Goal: Find contact information: Find contact information

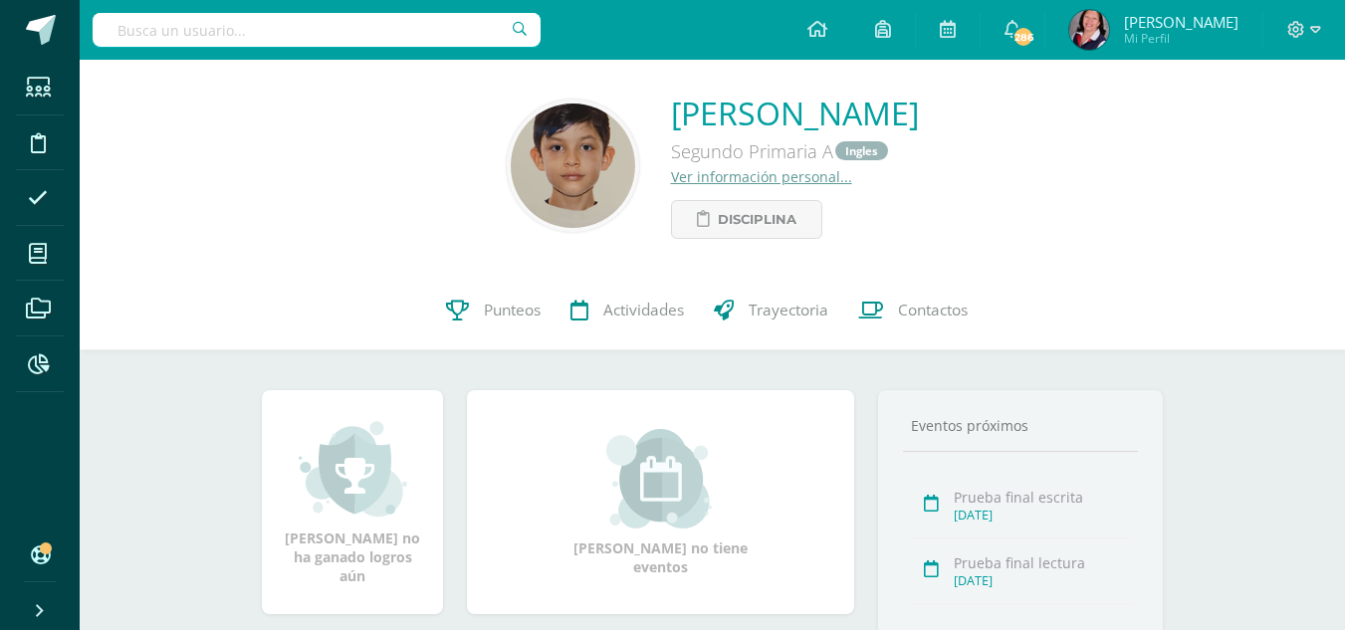
click at [306, 28] on input "text" at bounding box center [317, 30] width 448 height 34
click at [239, 26] on input "tochtas" at bounding box center [317, 30] width 448 height 34
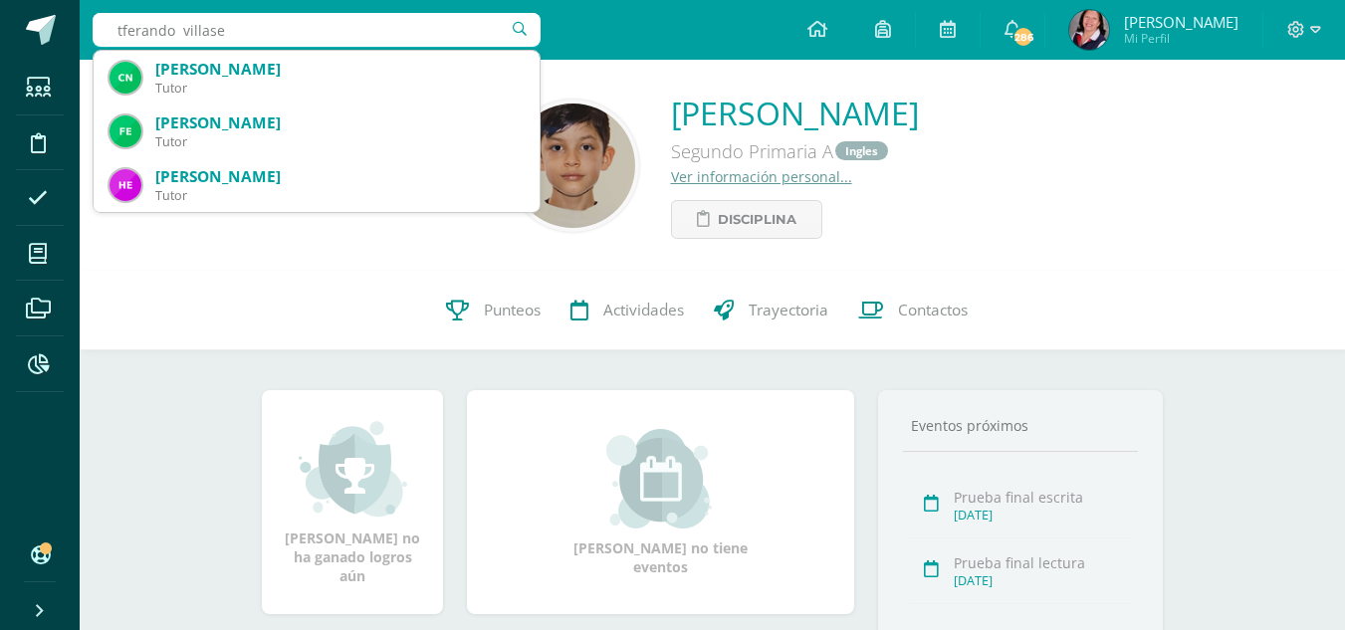
type input "tferando villaseñ"
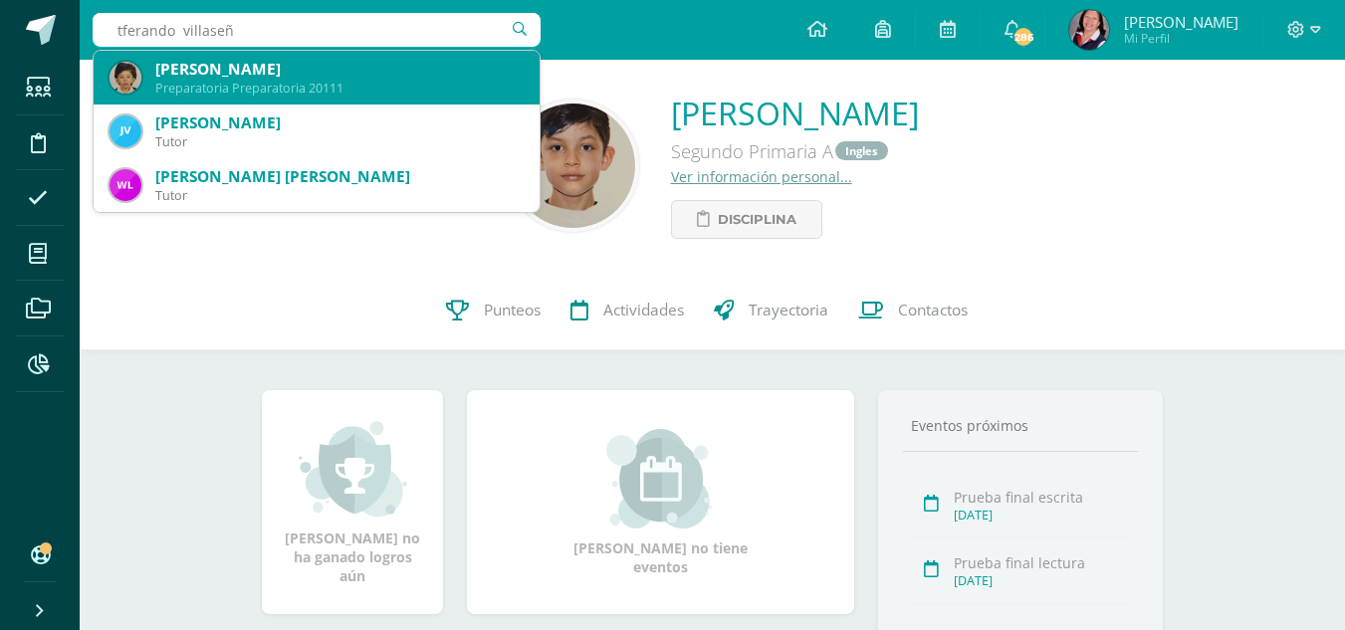
click at [257, 75] on div "Fernando David Villaseñor Trejo" at bounding box center [339, 69] width 368 height 21
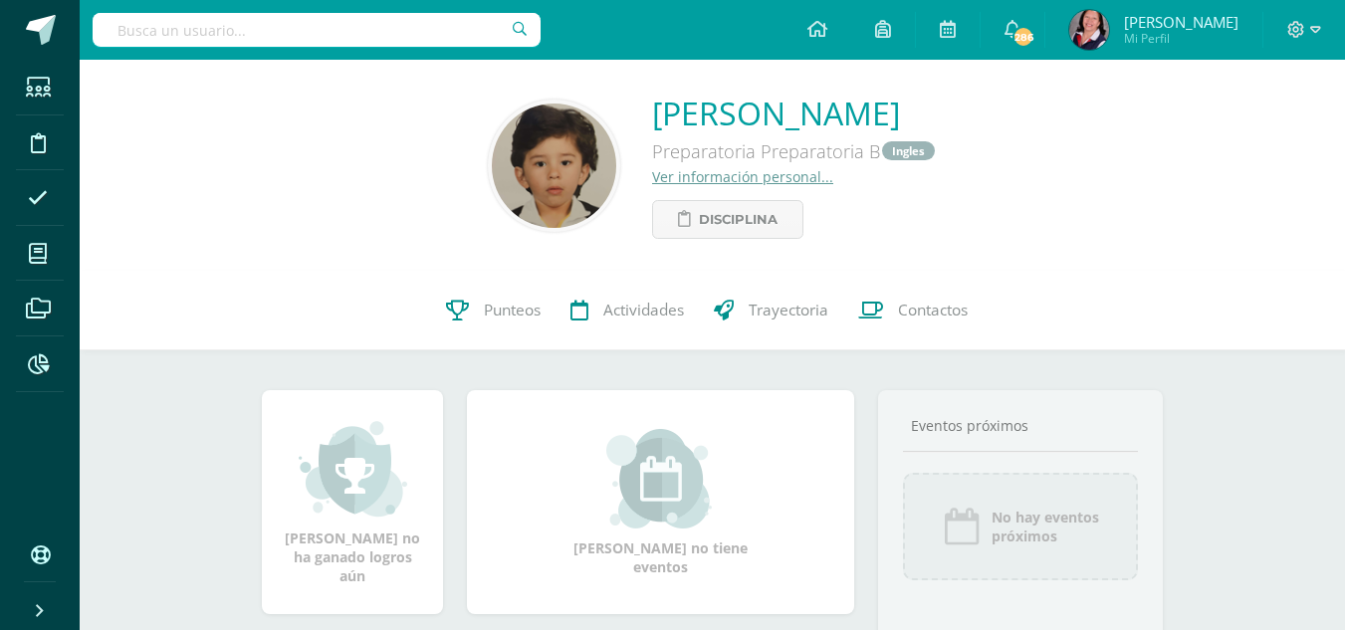
click at [652, 177] on link "Ver información personal..." at bounding box center [742, 176] width 181 height 19
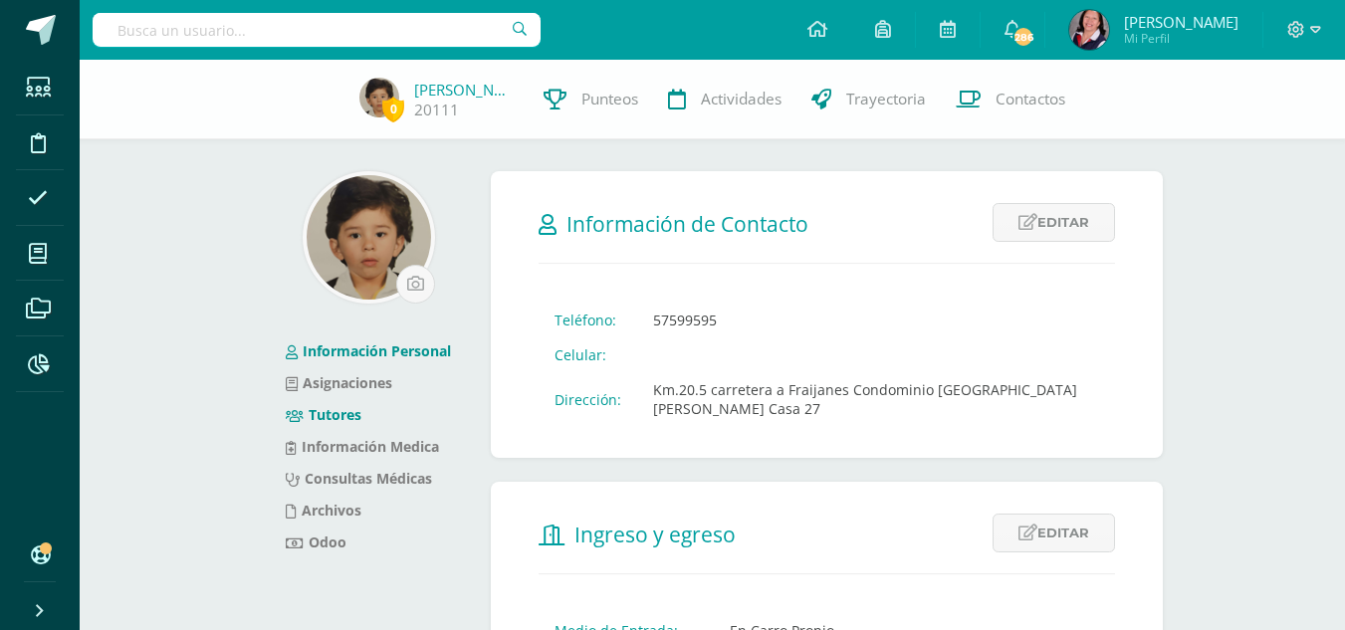
click at [332, 414] on link "Tutores" at bounding box center [324, 414] width 76 height 19
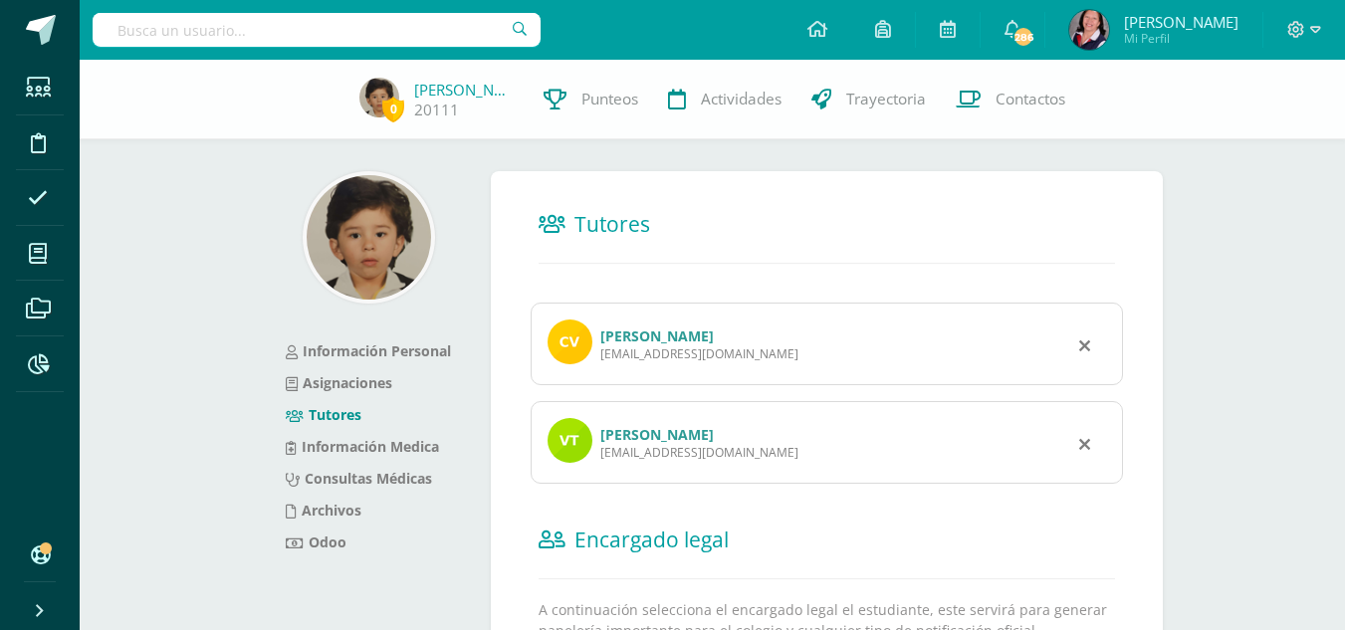
drag, startPoint x: 602, startPoint y: 452, endPoint x: 768, endPoint y: 461, distance: 166.4
click at [768, 461] on div "Veronica Mayline Trejo Argueta maytre84@hotmail.com" at bounding box center [826, 442] width 592 height 83
copy div "maytre84@hotmail.com"
